Goal: Task Accomplishment & Management: Manage account settings

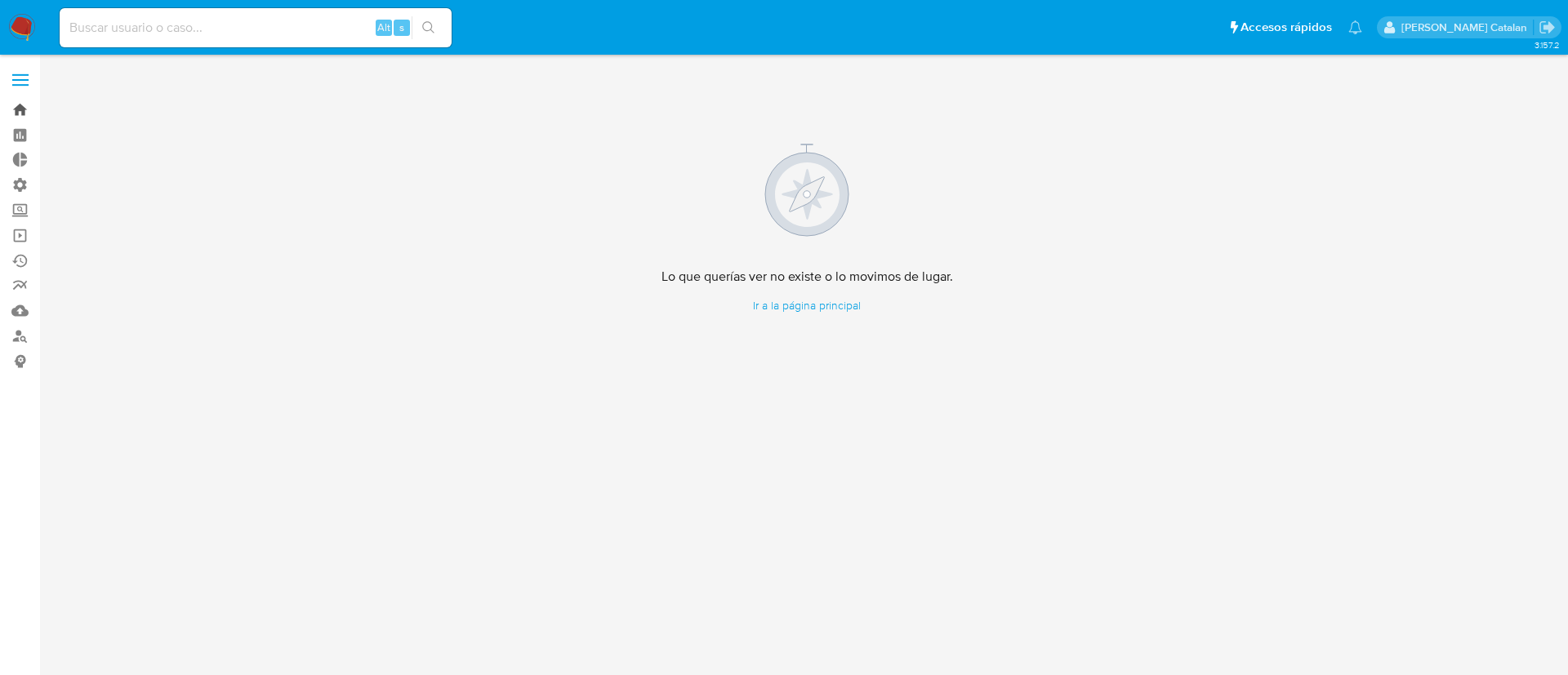
click at [23, 112] on link "Bandeja" at bounding box center [97, 109] width 195 height 25
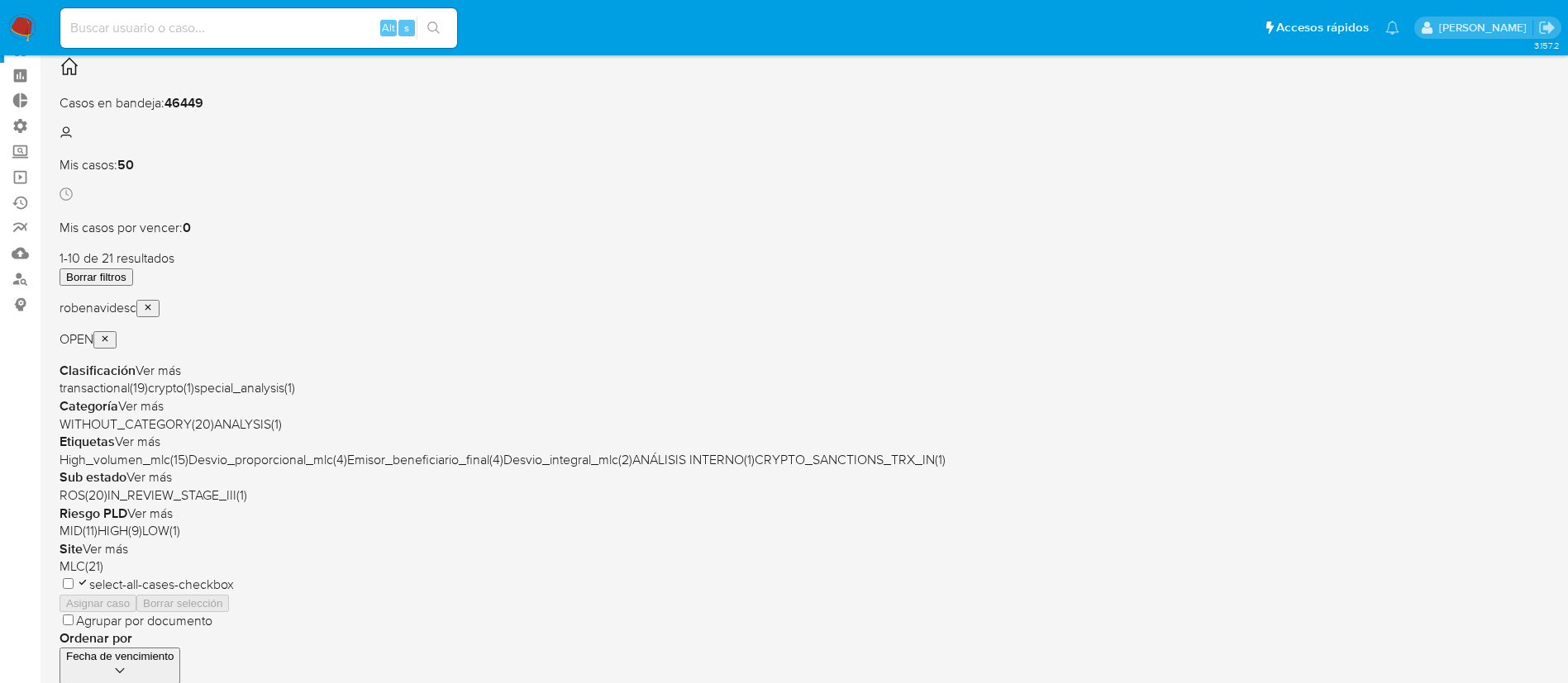
scroll to position [50, 0]
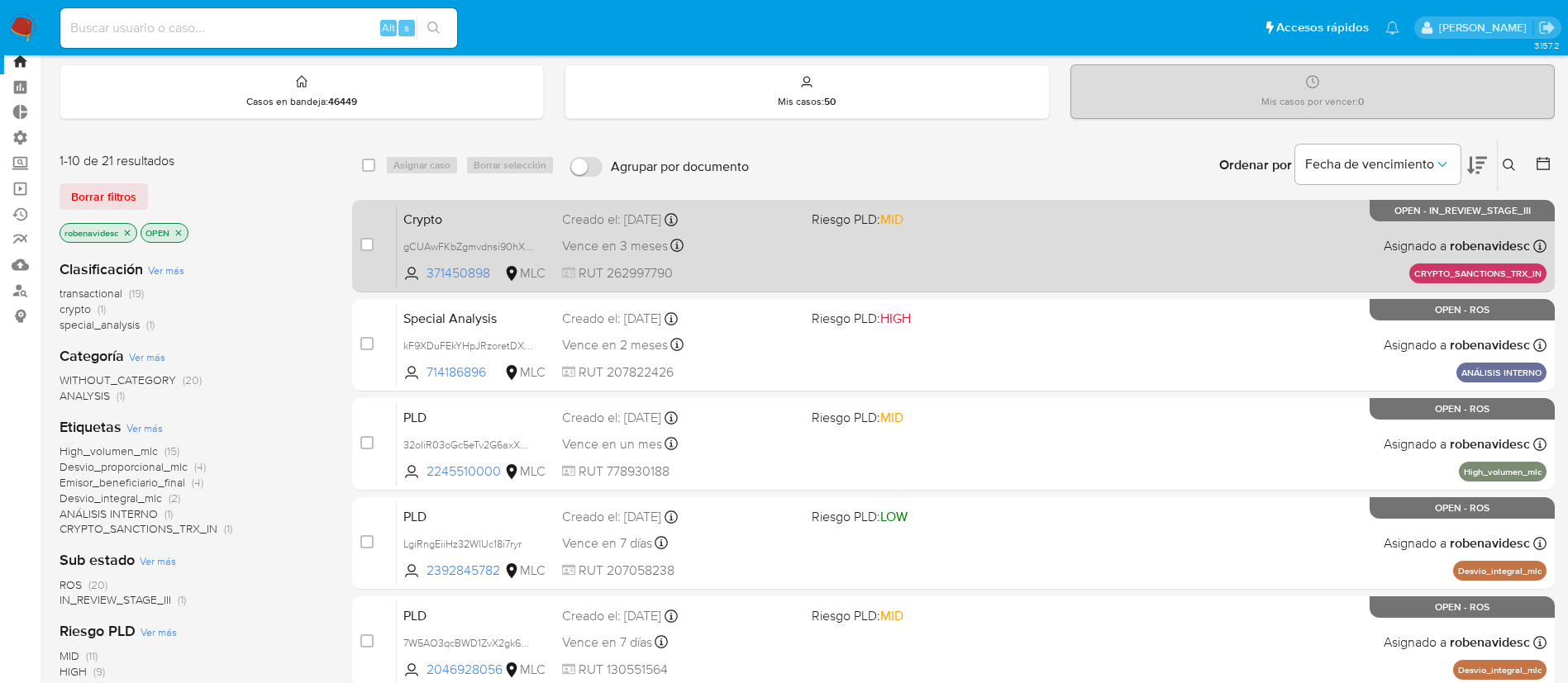
click at [1134, 227] on div "Crypto gCUAwFKbZgmvdnsi90hXt8pz 371450898 MLC Riesgo PLD: MID Creado el: [DATE]…" at bounding box center [971, 246] width 1150 height 83
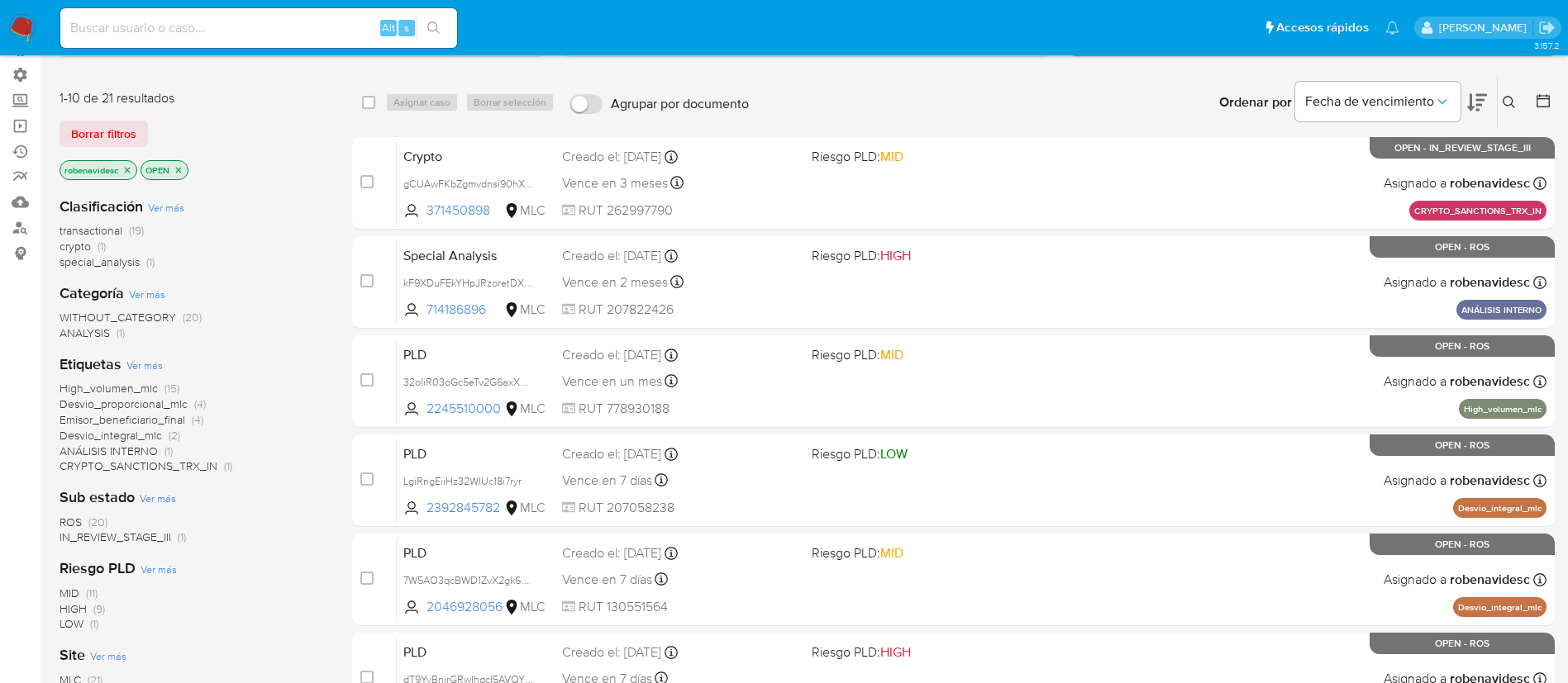
scroll to position [0, 0]
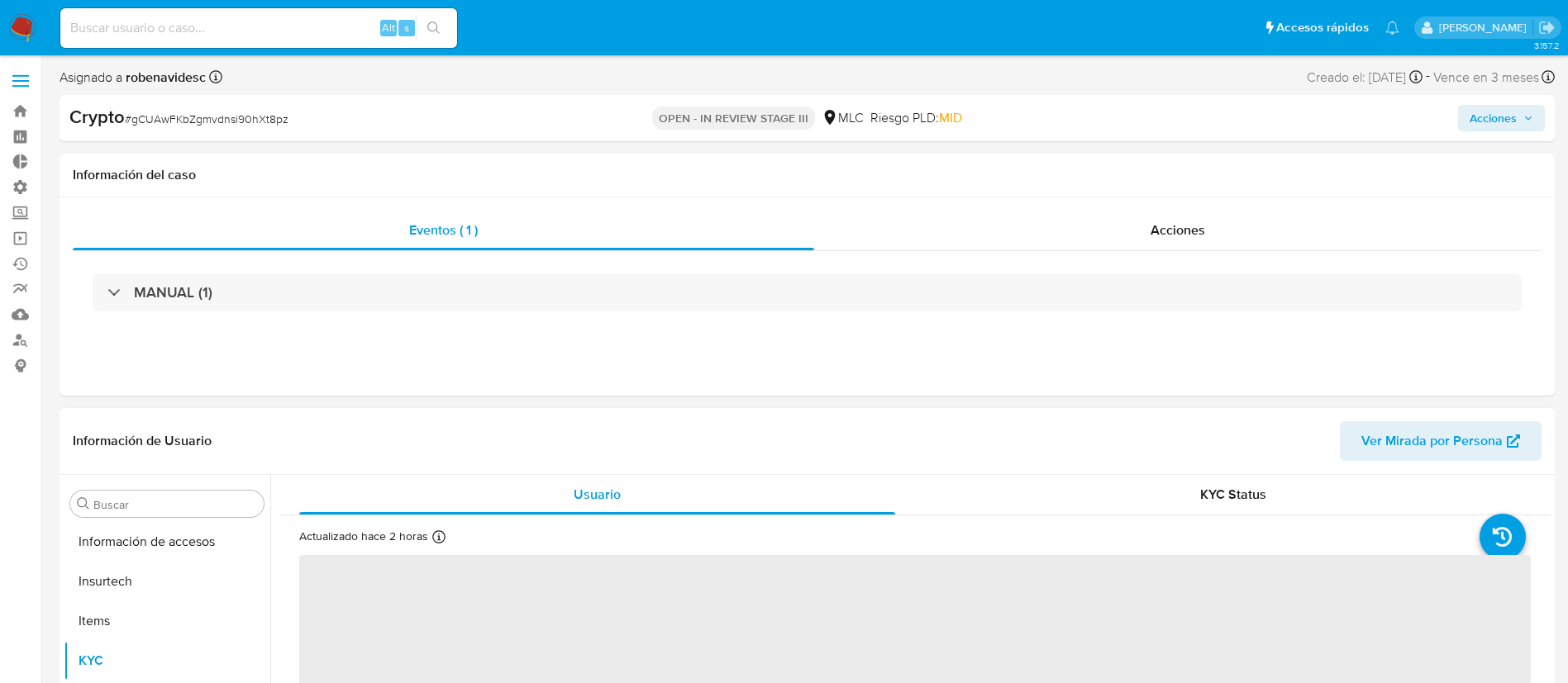
scroll to position [698, 0]
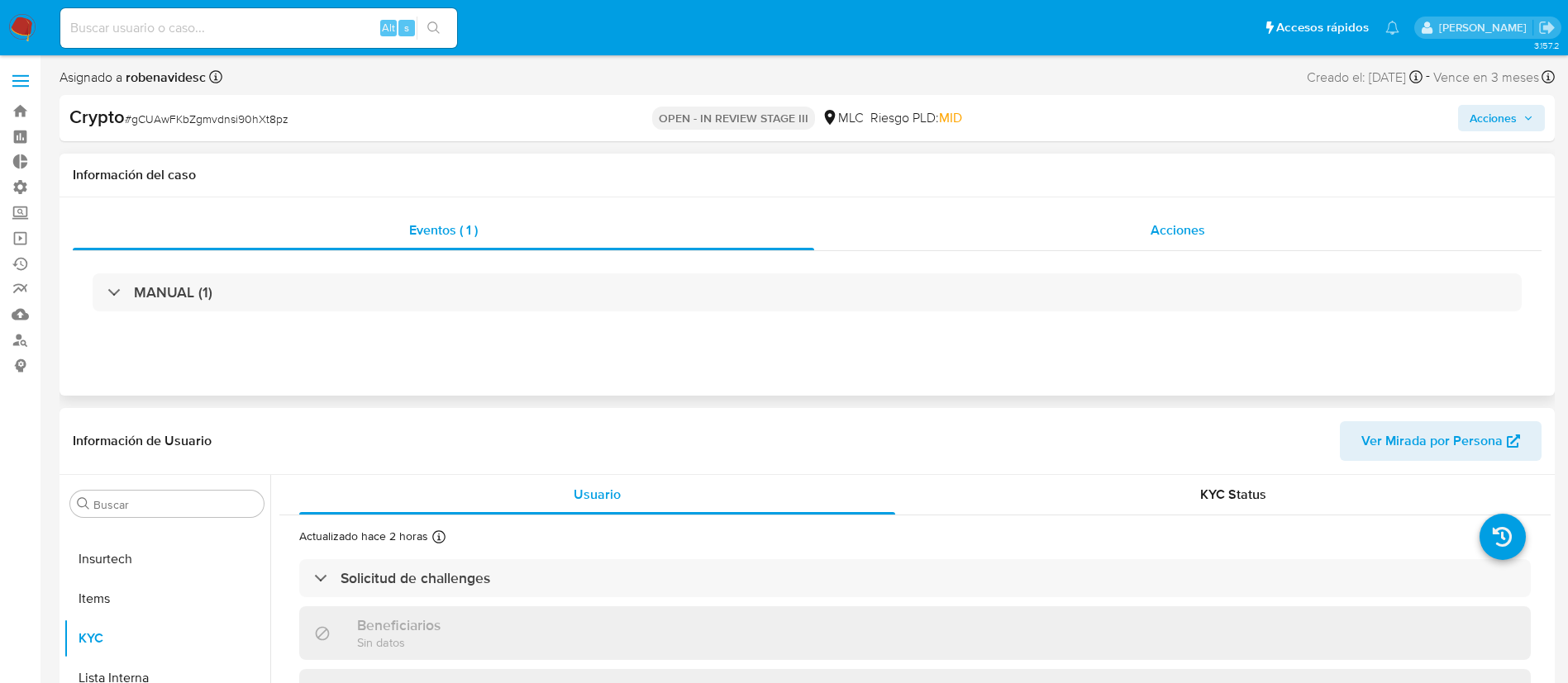
click at [1194, 220] on span "Acciones" at bounding box center [1178, 229] width 55 height 19
select select "10"
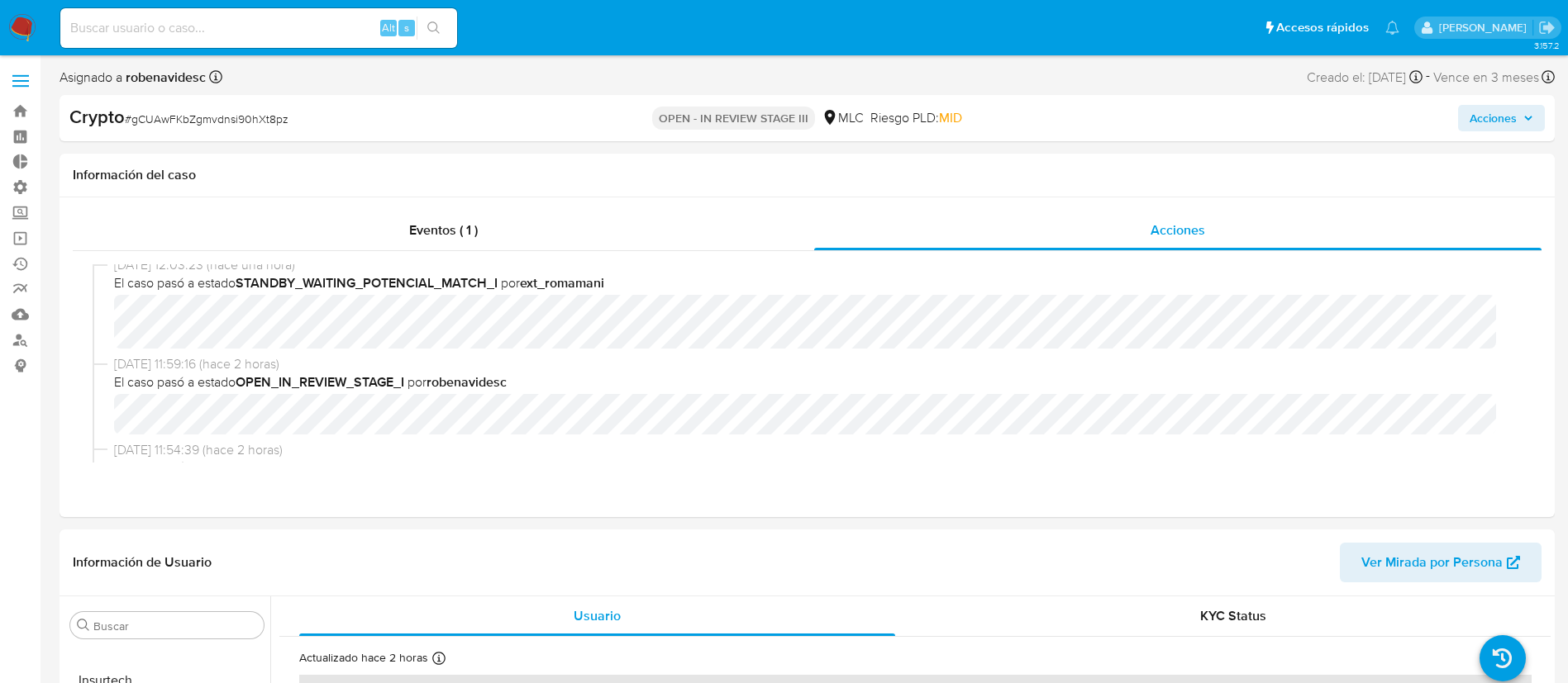
scroll to position [0, 0]
